Goal: Task Accomplishment & Management: Use online tool/utility

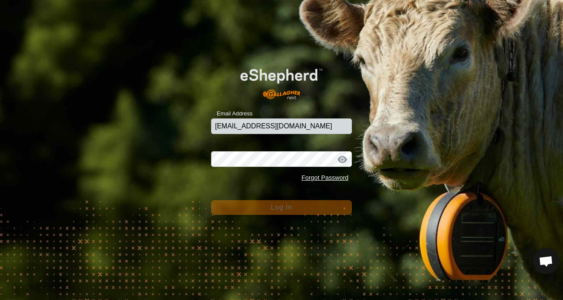
type input "[EMAIL_ADDRESS][DOMAIN_NAME]"
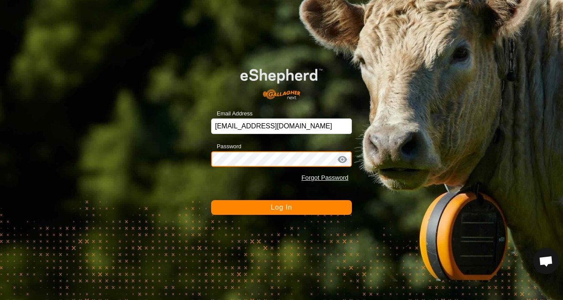
click at [281, 207] on button "Log In" at bounding box center [281, 207] width 141 height 15
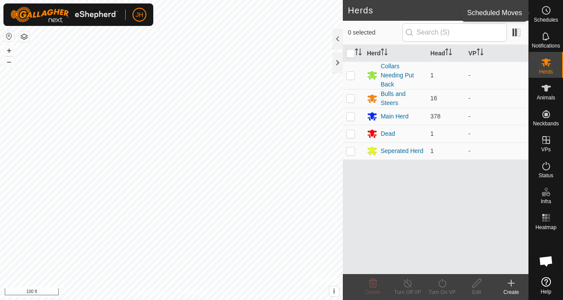
click at [548, 16] on es-schedule-vp-svg-icon at bounding box center [546, 10] width 16 height 14
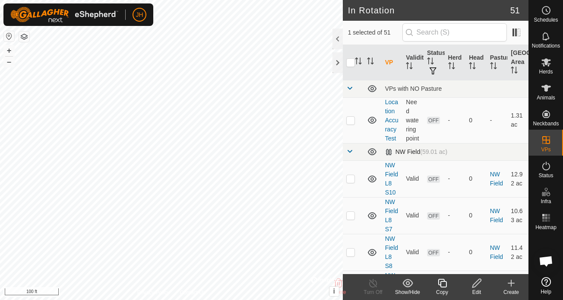
click at [349, 150] on span at bounding box center [349, 151] width 7 height 7
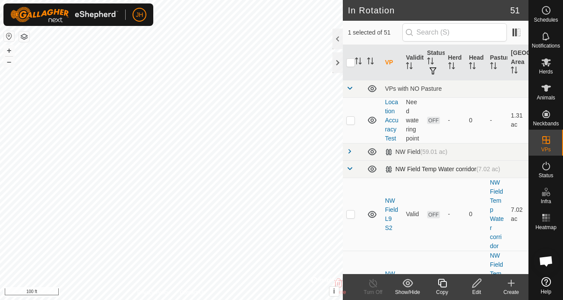
click at [350, 169] on span at bounding box center [349, 168] width 7 height 7
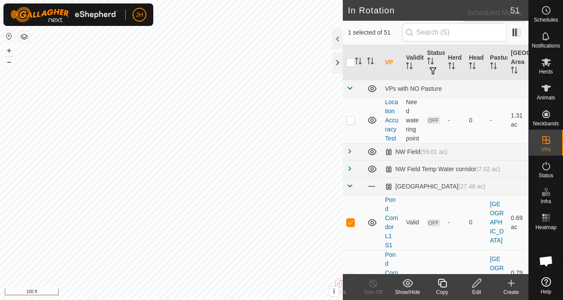
click at [541, 16] on es-schedule-vp-svg-icon at bounding box center [546, 10] width 16 height 14
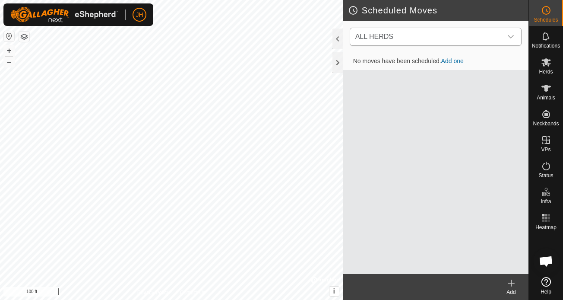
click at [459, 35] on span "ALL HERDS" at bounding box center [427, 36] width 150 height 17
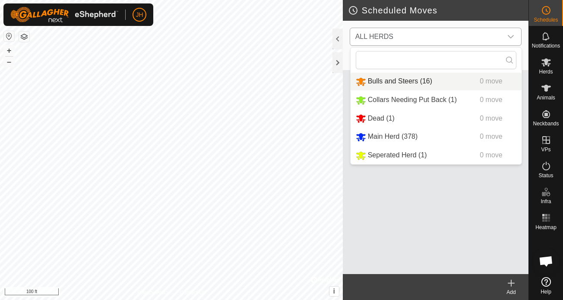
click at [423, 77] on li "Bulls and Steers (16) 0 move" at bounding box center [436, 82] width 171 height 18
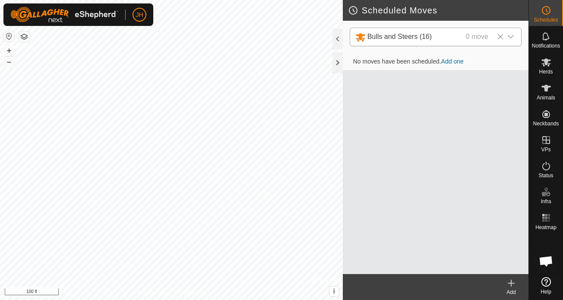
click at [449, 61] on link "Add one" at bounding box center [452, 61] width 22 height 7
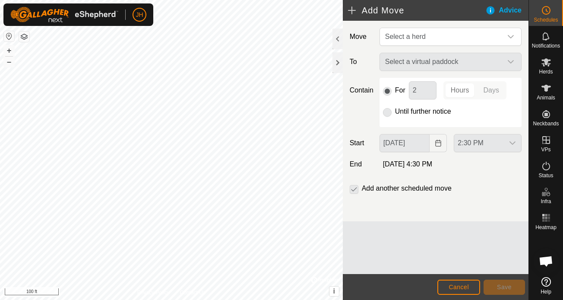
click at [437, 61] on div "Select a virtual paddock" at bounding box center [450, 62] width 149 height 18
click at [431, 31] on span "Select a herd" at bounding box center [442, 36] width 120 height 17
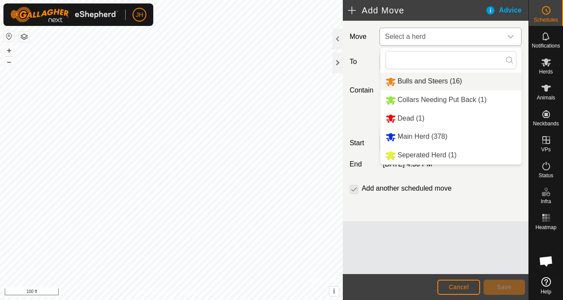
click at [426, 76] on li "Bulls and Steers (16)" at bounding box center [450, 82] width 141 height 18
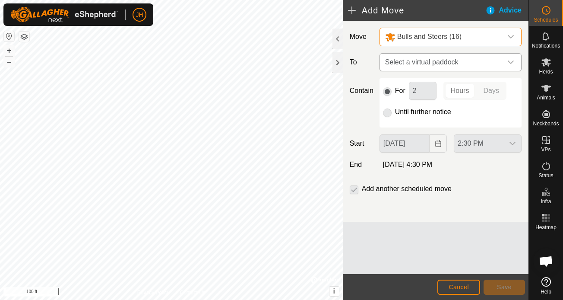
click at [432, 61] on span "Select a virtual paddock" at bounding box center [442, 62] width 120 height 17
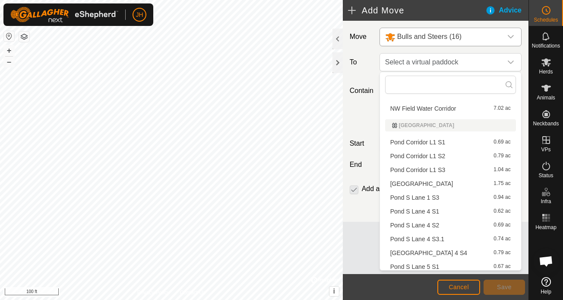
scroll to position [330, 0]
click at [437, 139] on li "Pond Corridor L1 S1 0.69 ac" at bounding box center [450, 143] width 131 height 13
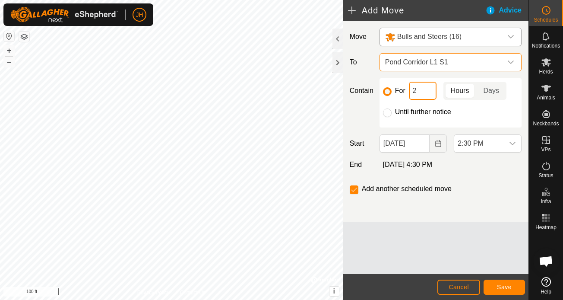
click at [424, 92] on input "2" at bounding box center [423, 91] width 28 height 18
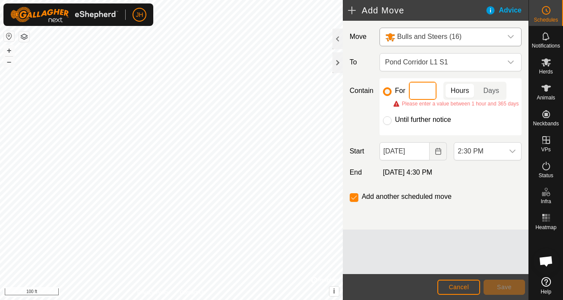
type input "3"
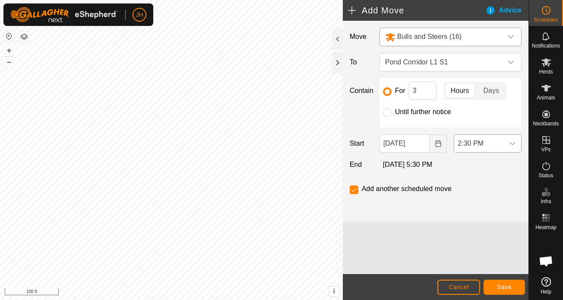
click at [504, 139] on div "dropdown trigger" at bounding box center [512, 143] width 17 height 17
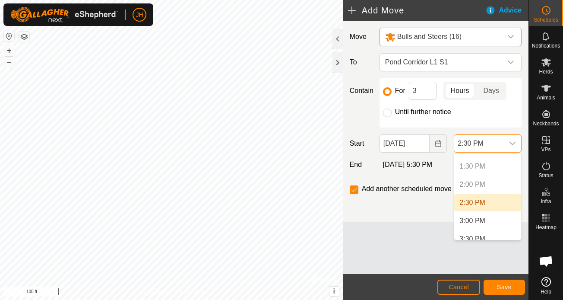
scroll to position [491, 0]
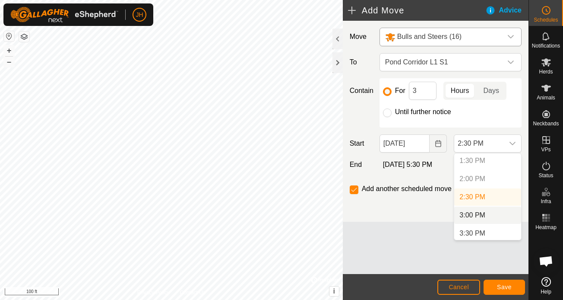
click at [473, 216] on li "3:00 PM" at bounding box center [487, 214] width 67 height 17
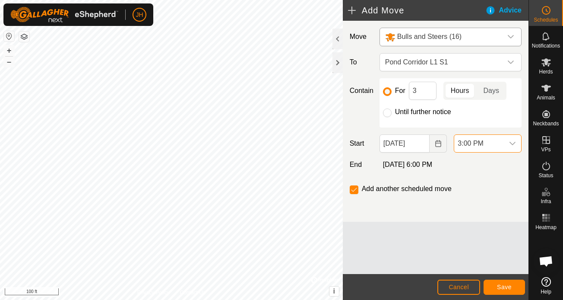
click at [507, 292] on button "Save" at bounding box center [504, 286] width 41 height 15
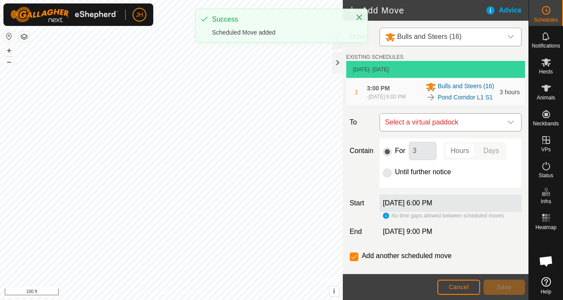
click at [450, 130] on span "Select a virtual paddock" at bounding box center [442, 122] width 120 height 17
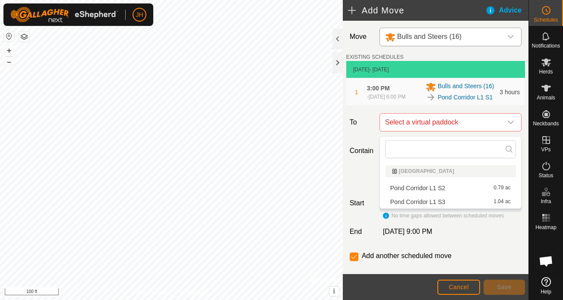
click at [434, 191] on li "Pond Corridor L1 S2 0.79 ac" at bounding box center [450, 187] width 131 height 13
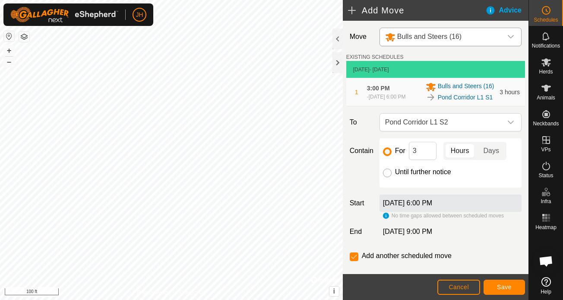
click at [386, 175] on input "Until further notice" at bounding box center [387, 172] width 9 height 9
radio input "true"
checkbox input "false"
click at [510, 286] on span "Save" at bounding box center [504, 286] width 15 height 7
